Goal: Task Accomplishment & Management: Manage account settings

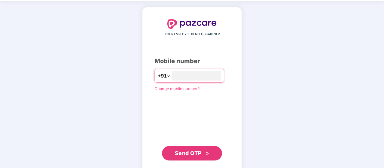
scroll to position [29, 0]
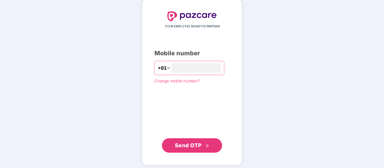
type input "**********"
click at [197, 142] on span "Send OTP" at bounding box center [188, 145] width 27 height 6
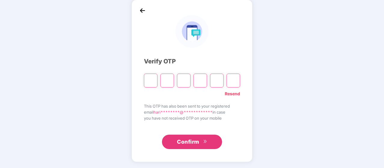
scroll to position [28, 0]
type input "*"
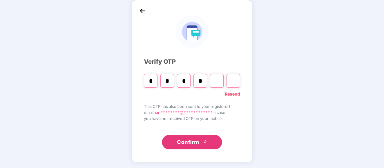
type input "*"
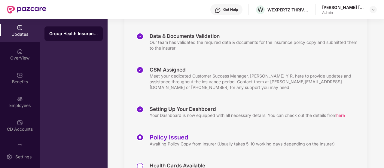
scroll to position [151, 0]
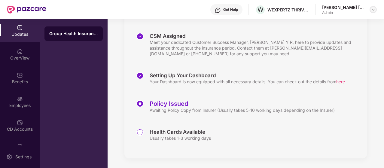
click at [373, 9] on img at bounding box center [372, 9] width 5 height 5
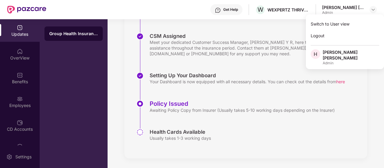
click at [299, 68] on div "CSM Assigned Meet your dedicated Customer Success Manager, Shreyas Srivatsa Dat…" at bounding box center [251, 52] width 231 height 39
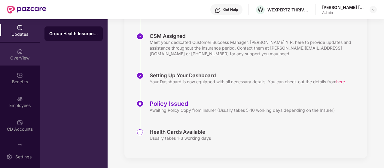
click at [21, 59] on div "OverView" at bounding box center [20, 58] width 40 height 6
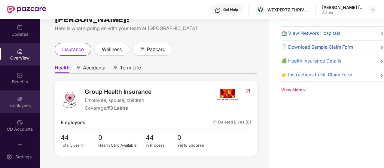
click at [23, 105] on div "Employees" at bounding box center [20, 105] width 40 height 6
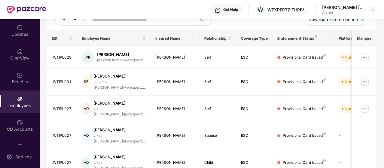
scroll to position [151, 0]
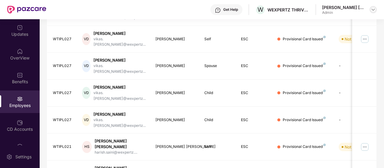
click at [371, 11] on img at bounding box center [372, 9] width 5 height 5
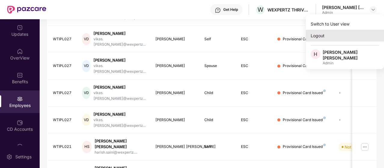
click at [341, 36] on div "Logout" at bounding box center [345, 36] width 78 height 12
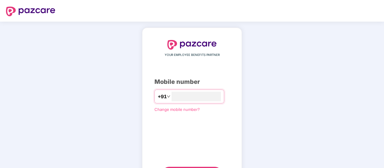
type input "**********"
drag, startPoint x: 382, startPoint y: 96, endPoint x: 384, endPoint y: 129, distance: 33.7
click at [383, 129] on html "**********" at bounding box center [192, 84] width 384 height 168
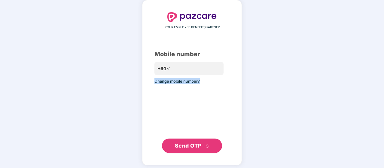
scroll to position [28, 0]
click at [186, 147] on span "Send OTP" at bounding box center [188, 145] width 27 height 6
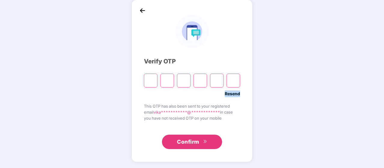
scroll to position [28, 0]
type input "*"
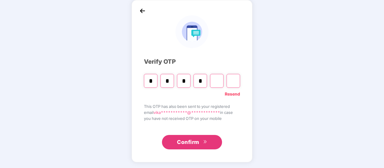
type input "*"
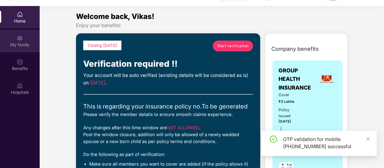
click at [18, 42] on div "My family" at bounding box center [20, 45] width 40 height 6
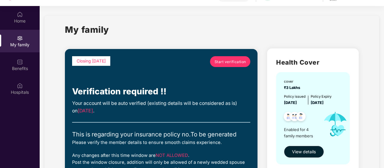
click at [233, 63] on span "Start verification" at bounding box center [230, 62] width 32 height 6
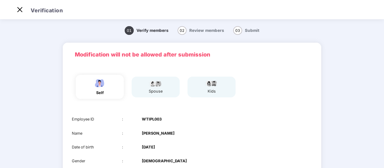
scroll to position [8, 0]
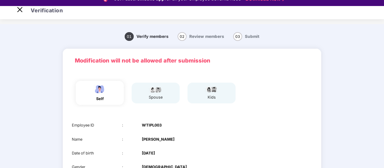
drag, startPoint x: 382, startPoint y: 23, endPoint x: 383, endPoint y: 53, distance: 29.7
click at [383, 53] on div "Verification 01 Verify members 02 Review members 03 Submit Modification will no…" at bounding box center [192, 90] width 384 height 168
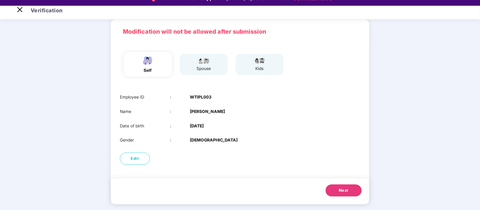
scroll to position [30, 0]
click at [143, 155] on button "Edit" at bounding box center [135, 158] width 30 height 12
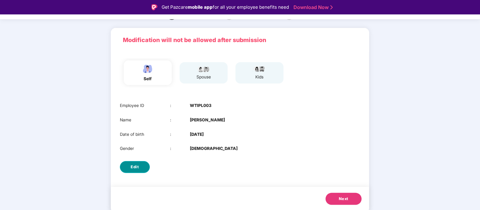
select select "****"
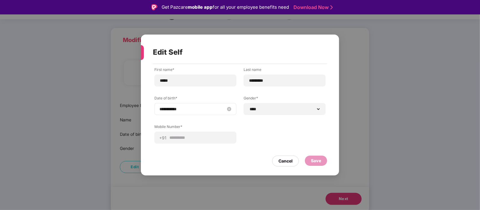
click at [225, 110] on div "**********" at bounding box center [195, 109] width 72 height 7
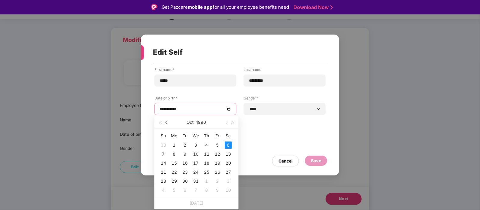
click at [168, 122] on span "button" at bounding box center [166, 122] width 3 height 3
type input "**********"
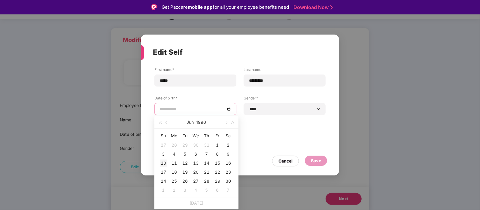
click at [159, 162] on td "10" at bounding box center [163, 163] width 11 height 9
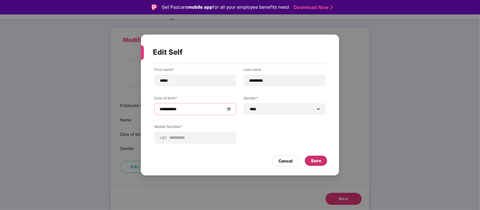
click at [316, 157] on div "Save" at bounding box center [316, 160] width 10 height 7
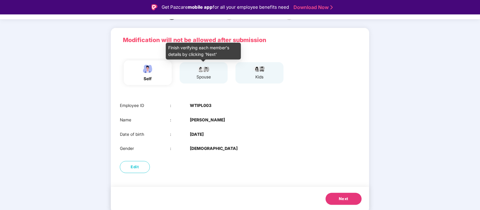
click at [201, 74] on div "spouse" at bounding box center [203, 77] width 15 height 7
click at [202, 76] on div "spouse" at bounding box center [203, 77] width 15 height 7
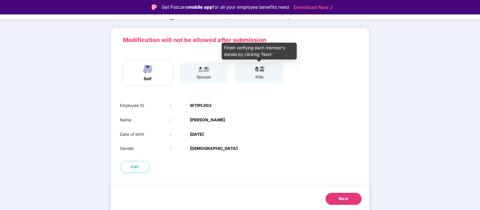
click at [255, 71] on img at bounding box center [259, 68] width 15 height 7
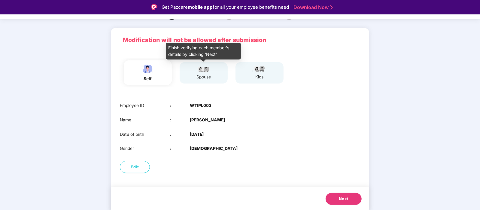
click at [206, 76] on div "spouse" at bounding box center [203, 77] width 15 height 7
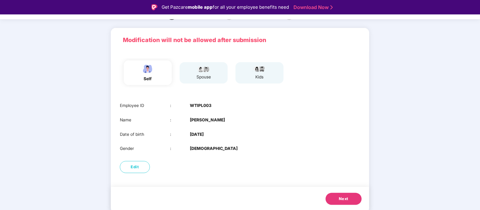
click at [339, 168] on span "Next" at bounding box center [344, 199] width 10 height 6
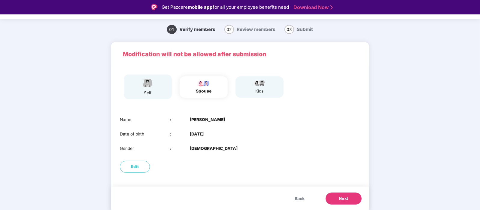
scroll to position [15, 0]
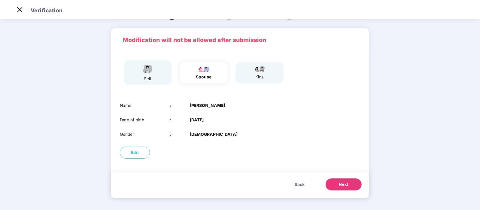
click at [338, 168] on button "Next" at bounding box center [343, 184] width 36 height 12
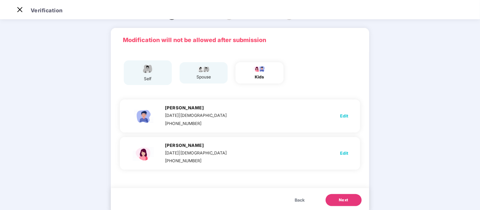
scroll to position [30, 0]
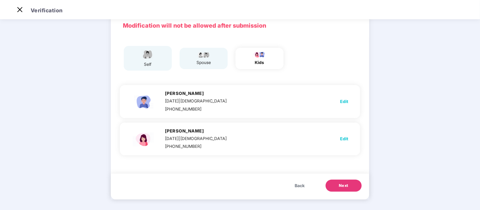
click at [342, 100] on span "Edit" at bounding box center [344, 101] width 8 height 7
select select "****"
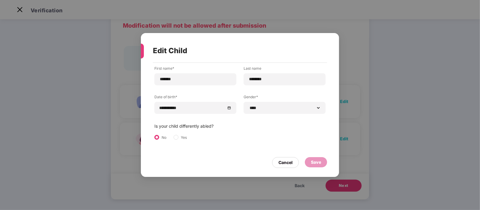
scroll to position [0, 0]
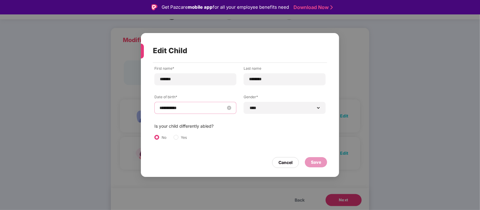
click at [210, 110] on input "**********" at bounding box center [192, 107] width 66 height 7
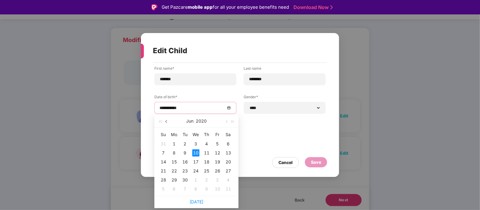
click at [169, 122] on button "button" at bounding box center [166, 121] width 7 height 12
click at [224, 122] on button "button" at bounding box center [225, 121] width 7 height 12
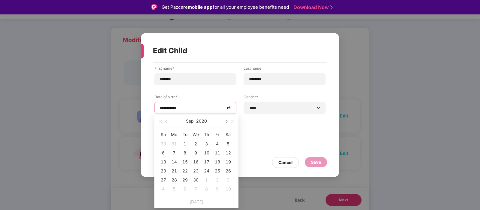
click at [224, 122] on button "button" at bounding box center [225, 121] width 7 height 12
type input "**********"
click at [181, 151] on div "6" at bounding box center [184, 152] width 7 height 7
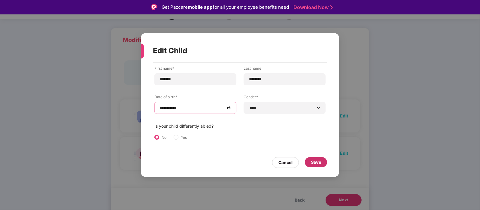
click at [312, 161] on div "Save" at bounding box center [316, 162] width 10 height 7
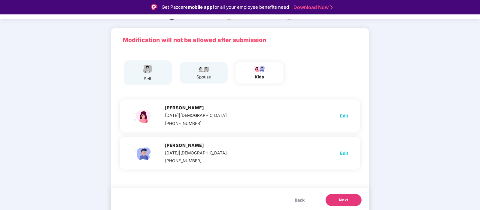
click at [346, 168] on span "Next" at bounding box center [344, 200] width 10 height 6
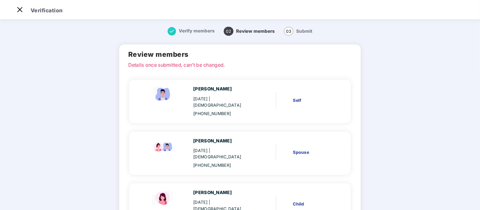
scroll to position [93, 0]
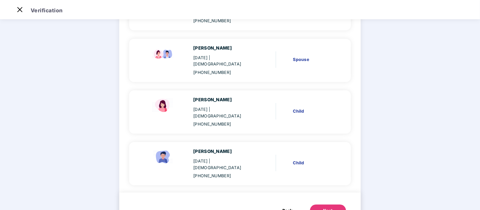
click at [334, 168] on button "Next" at bounding box center [328, 210] width 36 height 12
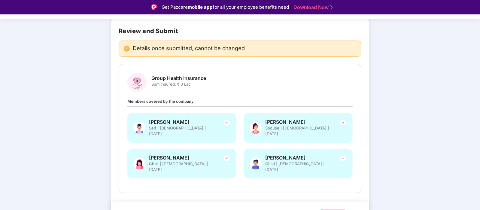
scroll to position [45, 0]
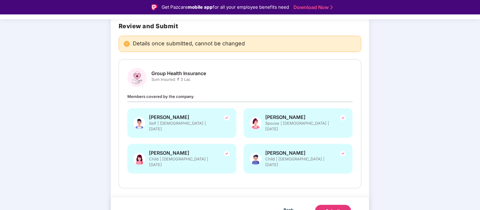
click at [336, 168] on button "Submit" at bounding box center [333, 211] width 36 height 12
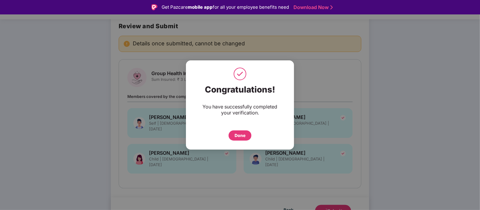
click at [239, 139] on div "Done" at bounding box center [239, 135] width 23 height 10
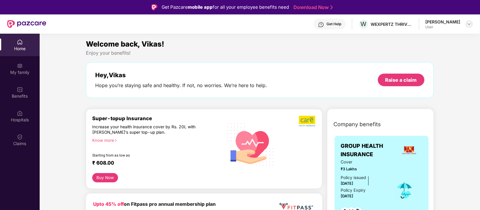
click at [468, 24] on img at bounding box center [469, 24] width 5 height 5
click at [418, 37] on div "Logout" at bounding box center [441, 38] width 78 height 12
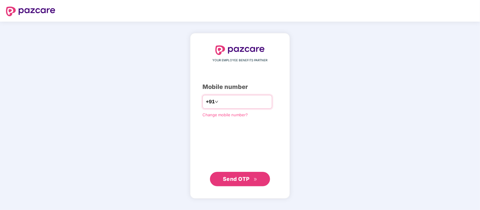
type input "**********"
click at [240, 182] on span "Send OTP" at bounding box center [240, 179] width 35 height 8
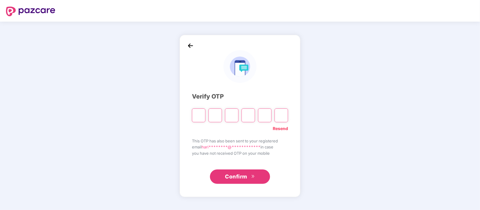
type input "*"
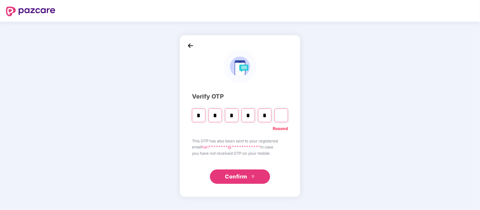
type input "*"
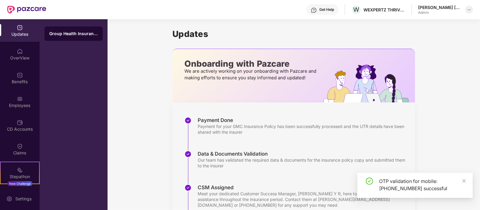
click at [467, 9] on img at bounding box center [469, 9] width 5 height 5
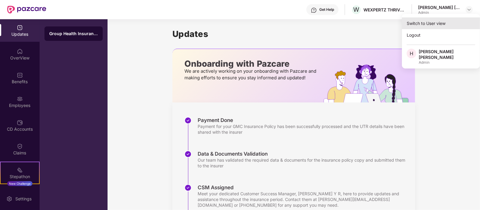
click at [430, 26] on div "Switch to User view" at bounding box center [441, 23] width 78 height 12
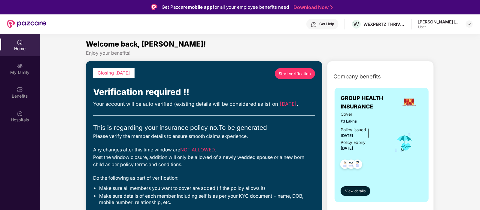
click at [296, 74] on span "Start verification" at bounding box center [295, 74] width 32 height 6
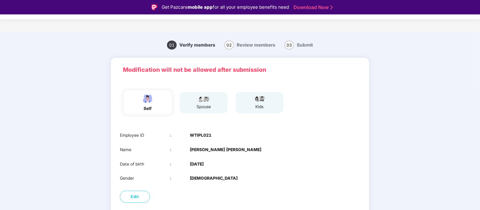
drag, startPoint x: 479, startPoint y: 68, endPoint x: 479, endPoint y: 97, distance: 28.8
click at [479, 97] on div "Verification 01 Verify members 02 Review members 03 Submit Modification will no…" at bounding box center [240, 119] width 480 height 210
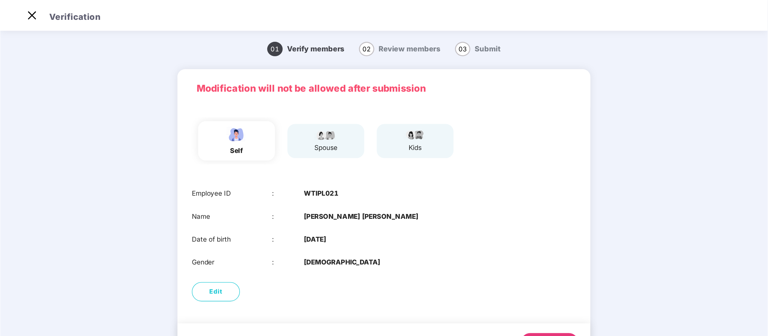
scroll to position [14, 0]
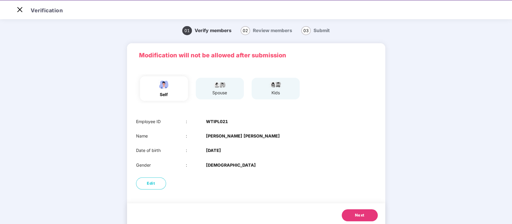
click at [364, 210] on button "Next" at bounding box center [360, 215] width 36 height 12
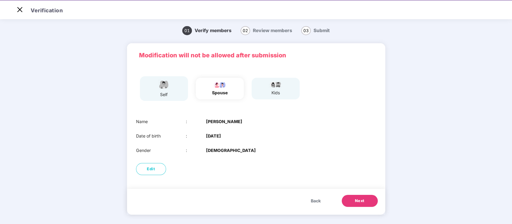
click at [311, 200] on span "Back" at bounding box center [316, 201] width 10 height 7
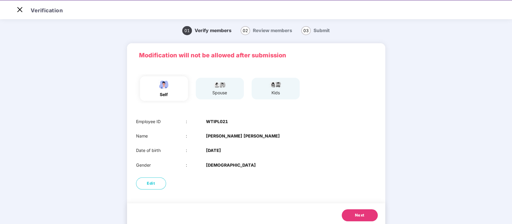
click at [356, 210] on span "Next" at bounding box center [360, 215] width 10 height 6
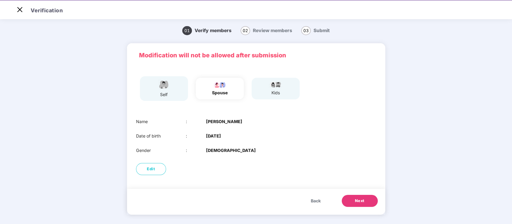
click at [360, 201] on span "Next" at bounding box center [360, 201] width 10 height 6
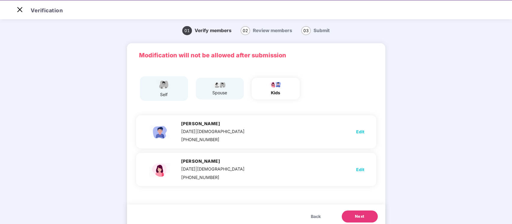
click at [364, 210] on button "Next" at bounding box center [360, 216] width 36 height 12
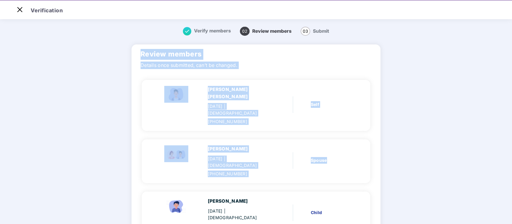
drag, startPoint x: 509, startPoint y: 106, endPoint x: 511, endPoint y: 125, distance: 19.0
click at [479, 125] on main "Verify members 02 Review members 03 Submit Review members Details once submitte…" at bounding box center [256, 178] width 512 height 320
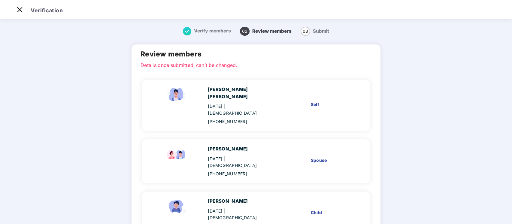
click at [479, 163] on main "Verify members 02 Review members 03 Submit Review members Details once submitte…" at bounding box center [256, 178] width 512 height 320
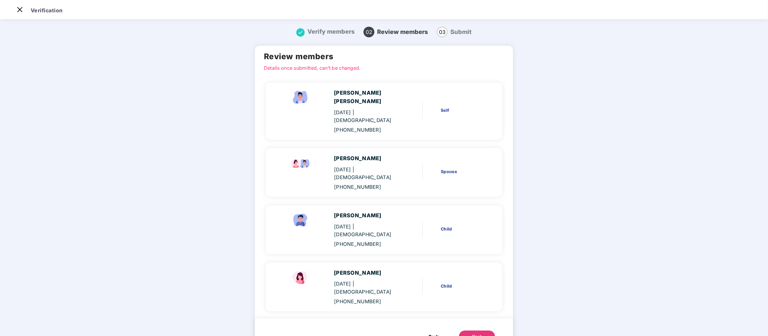
click at [479, 210] on button "Next" at bounding box center [477, 336] width 36 height 12
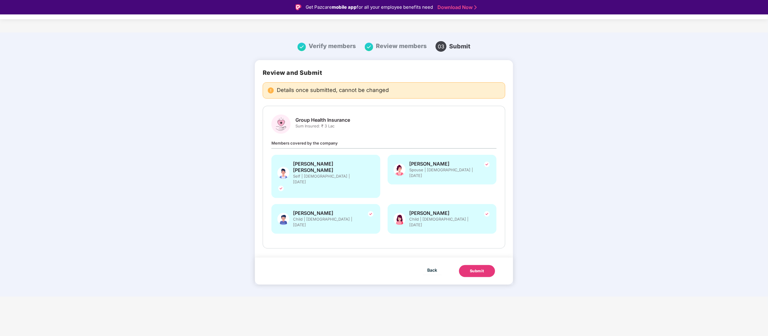
click at [479, 210] on div "Submit" at bounding box center [477, 271] width 14 height 6
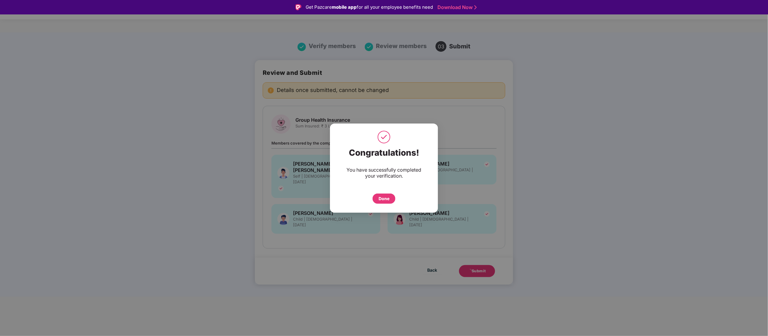
click at [381, 197] on div "Done" at bounding box center [384, 198] width 11 height 7
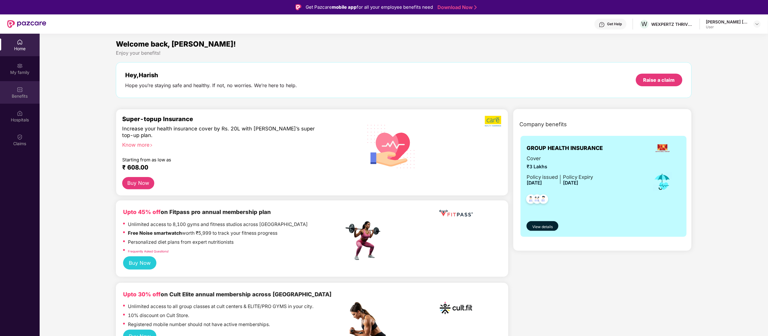
click at [28, 96] on div "Benefits" at bounding box center [20, 96] width 40 height 6
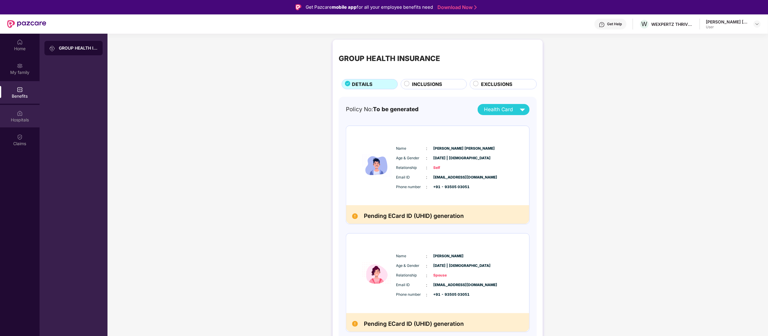
click at [26, 122] on div "Hospitals" at bounding box center [20, 116] width 40 height 23
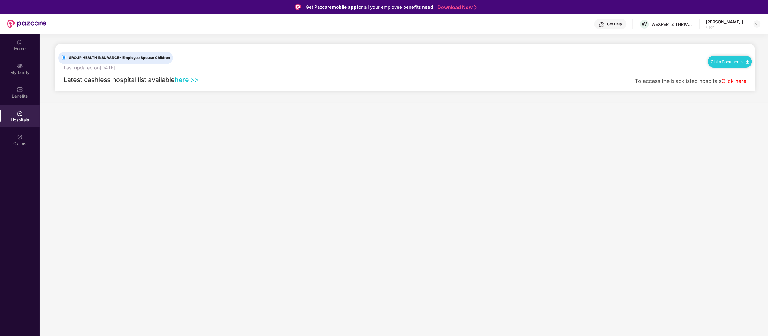
click at [188, 80] on link "here >>" at bounding box center [187, 80] width 24 height 8
click at [23, 144] on div "Claims" at bounding box center [20, 144] width 40 height 6
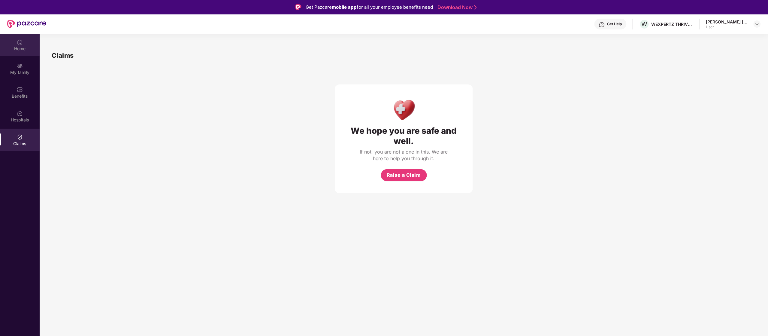
click at [23, 48] on div "Home" at bounding box center [20, 49] width 40 height 6
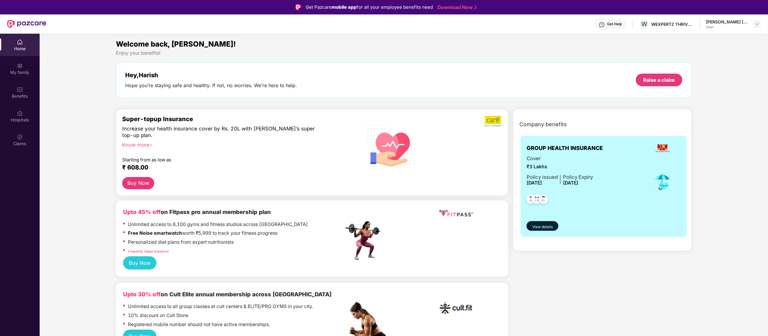
click at [758, 24] on img at bounding box center [757, 24] width 5 height 5
click at [727, 37] on div "Switch to admin view" at bounding box center [729, 38] width 78 height 12
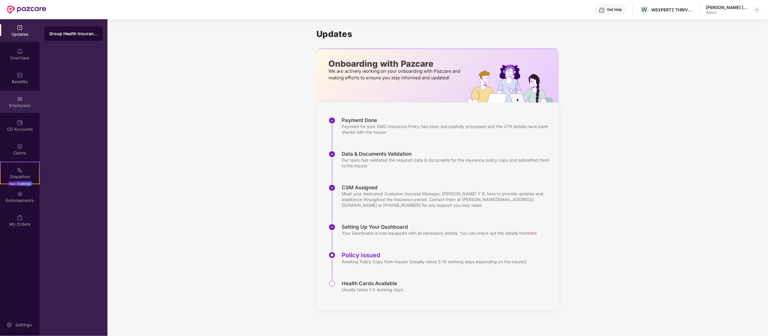
click at [23, 104] on div "Employees" at bounding box center [20, 105] width 40 height 6
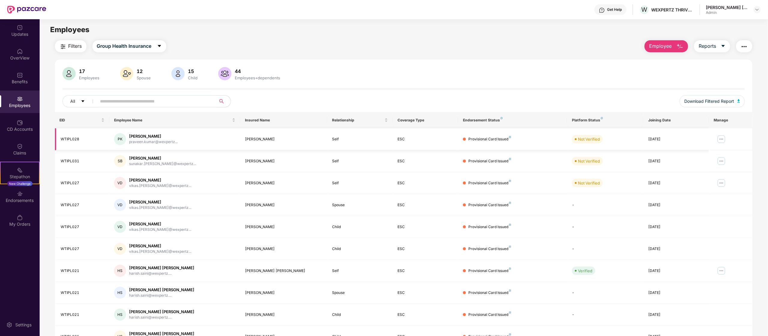
click at [723, 139] on img at bounding box center [722, 139] width 10 height 10
click at [698, 153] on div "Manage Employee & Dependents" at bounding box center [685, 154] width 68 height 7
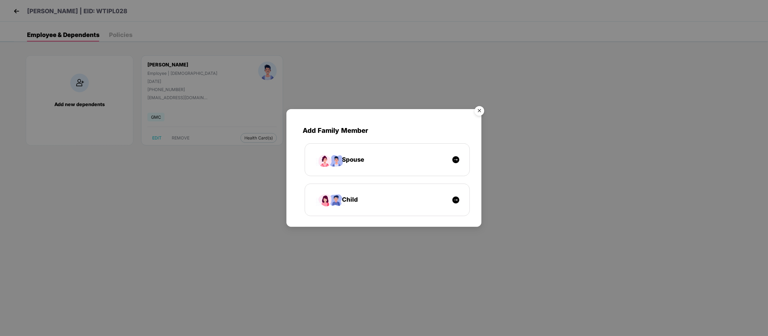
click at [482, 111] on img "Close" at bounding box center [479, 111] width 17 height 17
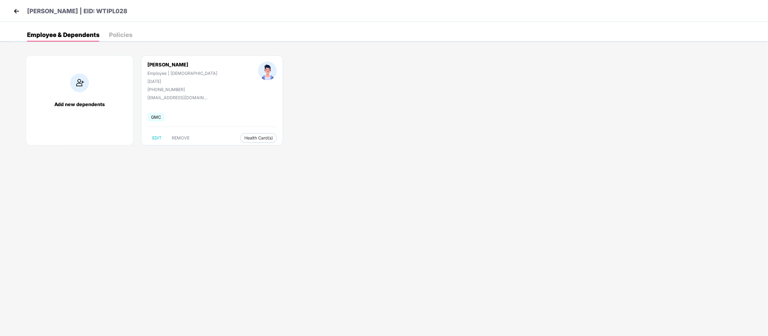
click at [16, 13] on img at bounding box center [16, 11] width 9 height 9
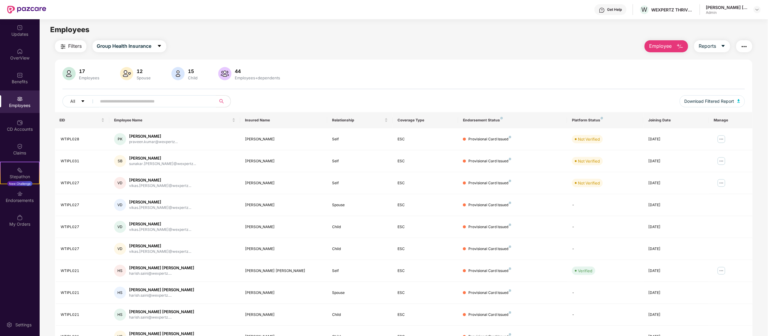
click at [766, 322] on div "Filters Group Health Insurance Employee Reports 17 Employees 12 Spouse 15 Child…" at bounding box center [404, 204] width 728 height 329
click at [767, 322] on div "Filters Group Health Insurance Employee Reports 17 Employees 12 Spouse 15 Child…" at bounding box center [404, 204] width 728 height 329
click at [721, 47] on icon "caret-down" at bounding box center [723, 46] width 5 height 5
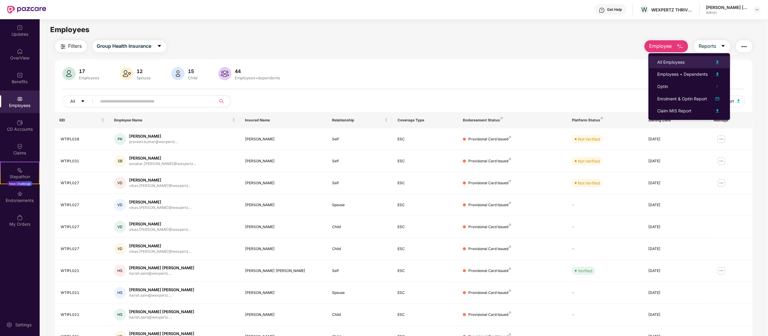
click at [709, 61] on div at bounding box center [714, 62] width 13 height 7
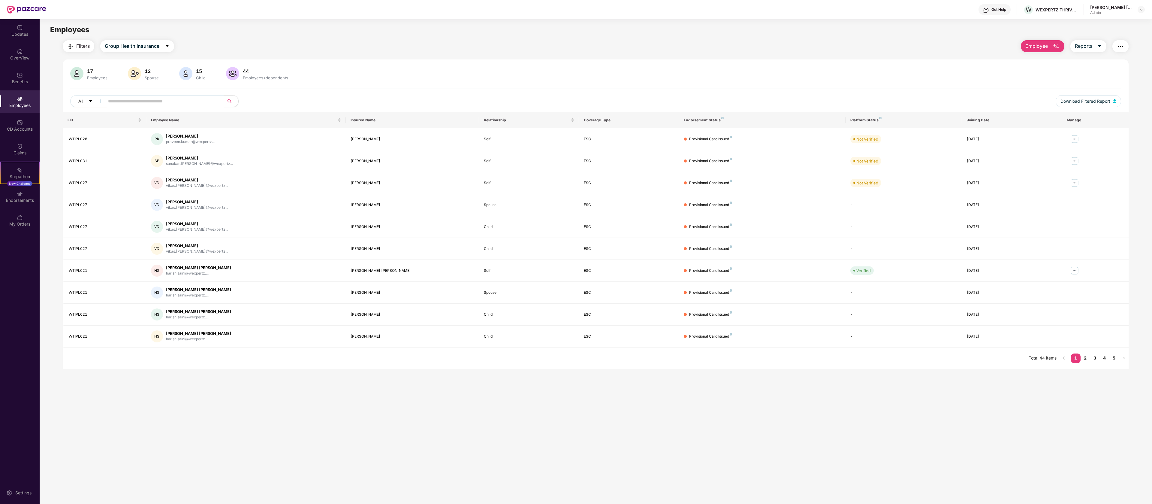
click at [768, 335] on link "2" at bounding box center [1086, 357] width 10 height 9
click at [768, 335] on link "3" at bounding box center [1095, 357] width 10 height 9
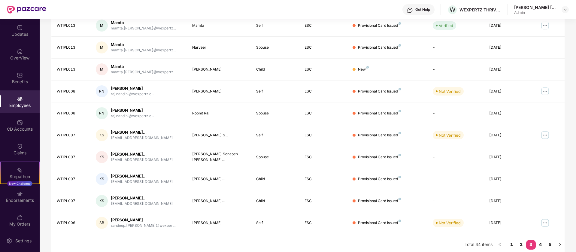
scroll to position [117, 0]
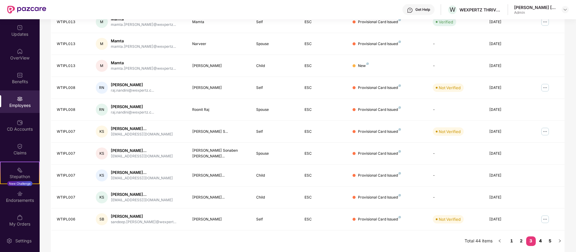
click at [540, 240] on link "4" at bounding box center [541, 240] width 10 height 9
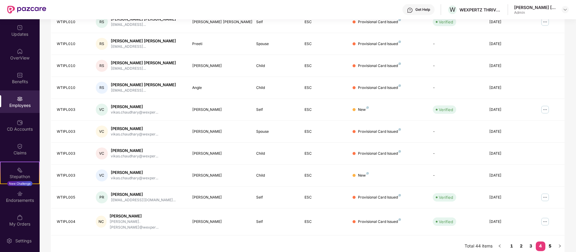
click at [550, 242] on link "5" at bounding box center [550, 245] width 10 height 9
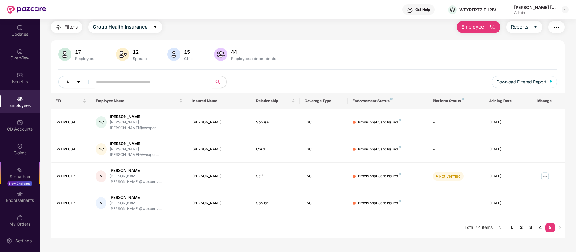
scroll to position [19, 0]
click at [563, 9] on img at bounding box center [565, 9] width 5 height 5
click at [535, 23] on div "Switch to User view" at bounding box center [537, 24] width 78 height 12
